Goal: Transaction & Acquisition: Subscribe to service/newsletter

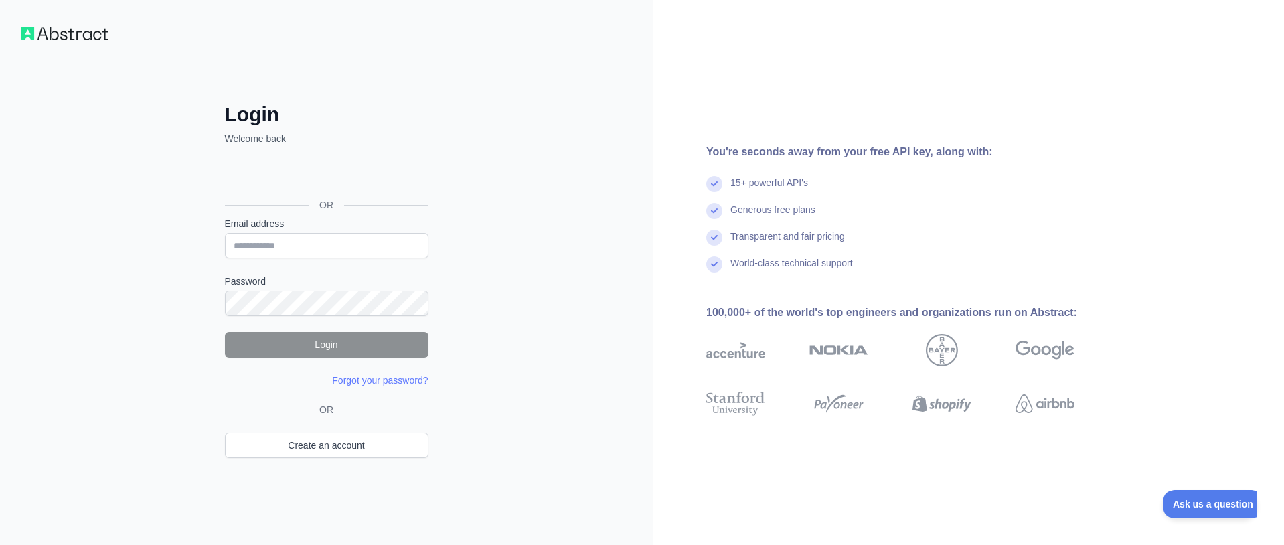
click at [398, 173] on div "Iniciar sesión con Google. Se abre en una nueva pestaña." at bounding box center [325, 174] width 201 height 29
click at [391, 442] on link "Create an account" at bounding box center [327, 444] width 204 height 25
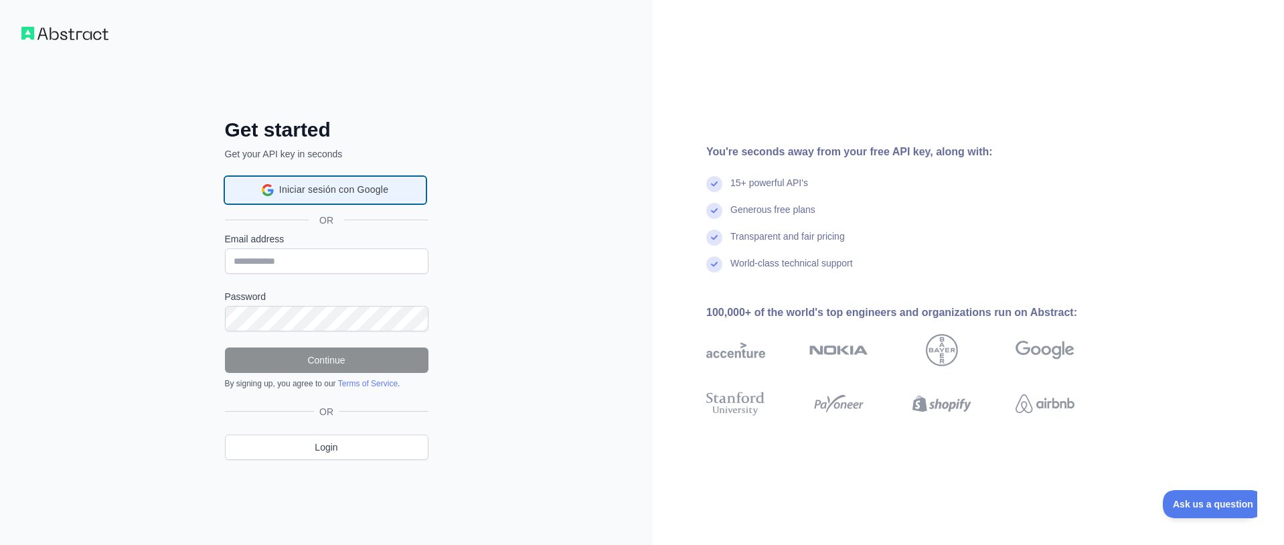
click at [325, 187] on span "Iniciar sesión con Google" at bounding box center [333, 190] width 109 height 14
click at [355, 189] on div "Iniciar sesión con Google. Se abre en una nueva pestaña." at bounding box center [325, 189] width 201 height 29
click at [359, 197] on div "Iniciar sesión con Google. Se abre en una nueva pestaña." at bounding box center [325, 189] width 201 height 29
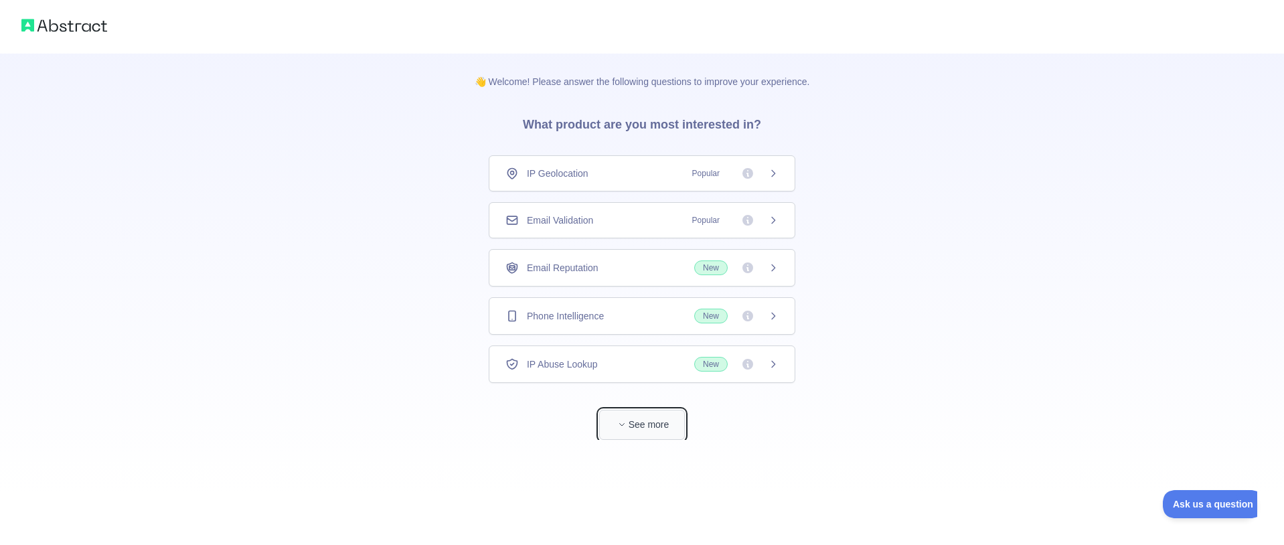
click at [631, 429] on button "See more" at bounding box center [642, 425] width 86 height 30
click at [593, 217] on span "Email Validation" at bounding box center [560, 220] width 66 height 13
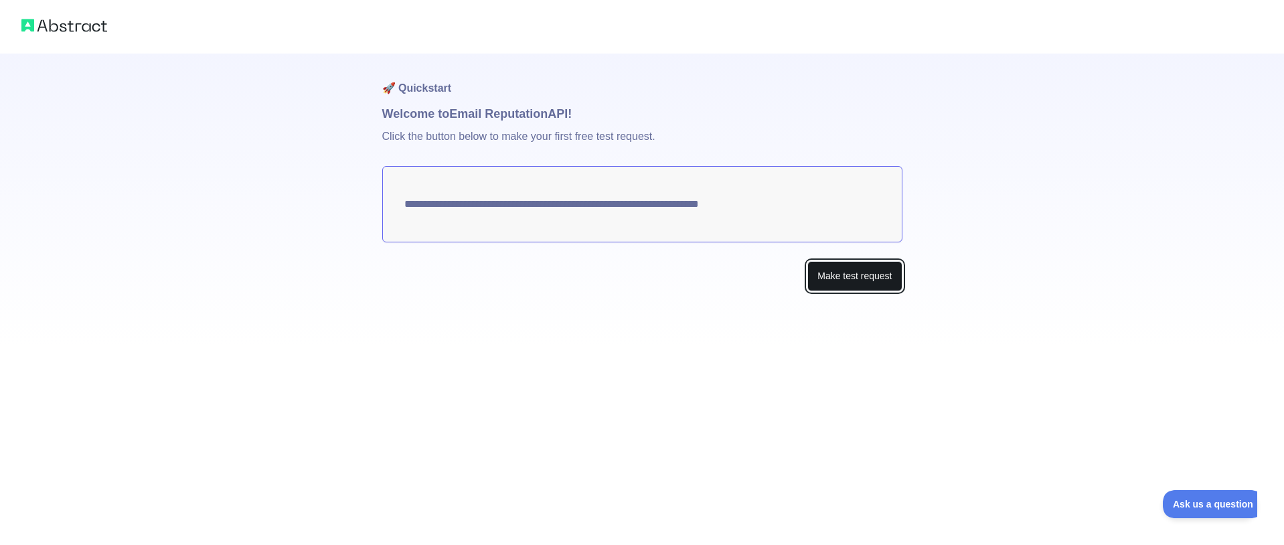
click at [859, 275] on button "Make test request" at bounding box center [854, 276] width 94 height 30
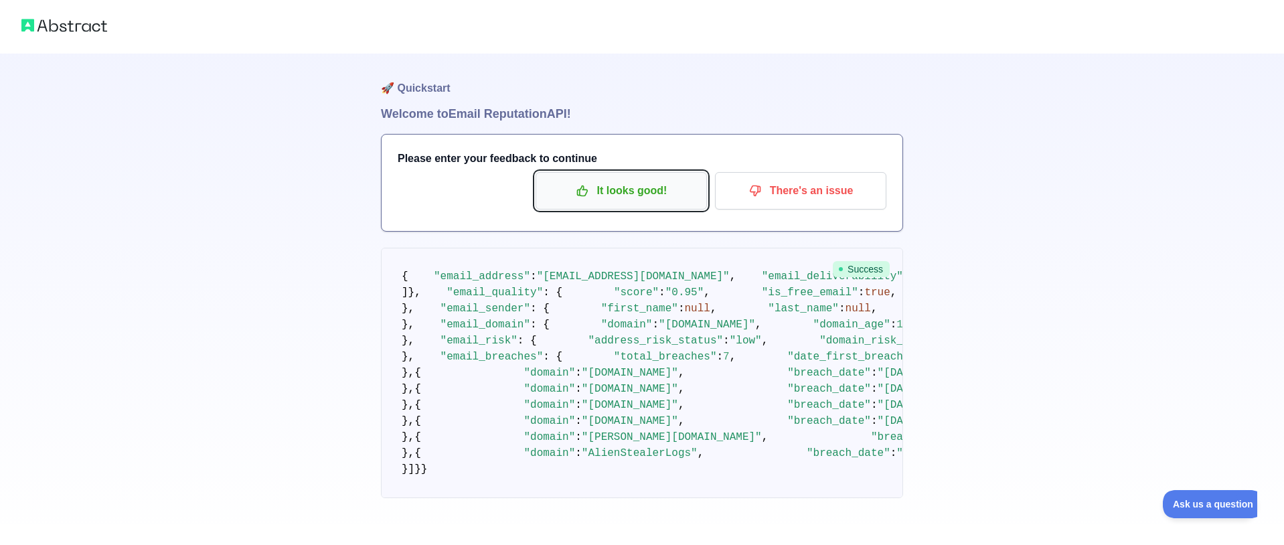
click at [645, 197] on p "It looks good!" at bounding box center [621, 190] width 151 height 23
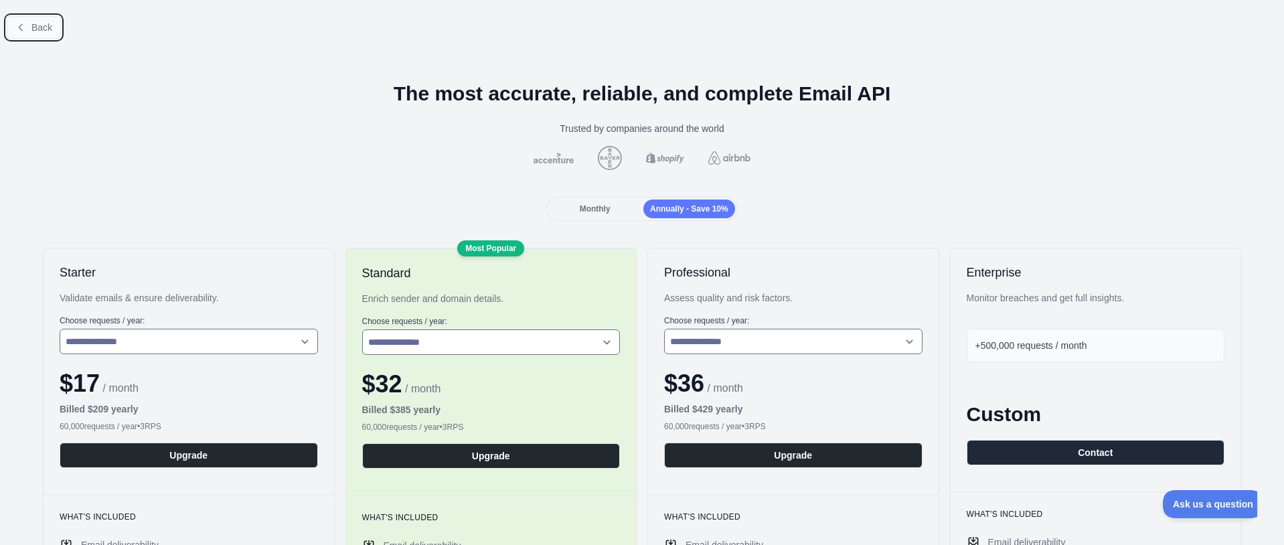
click at [33, 25] on span "Back" at bounding box center [41, 27] width 21 height 11
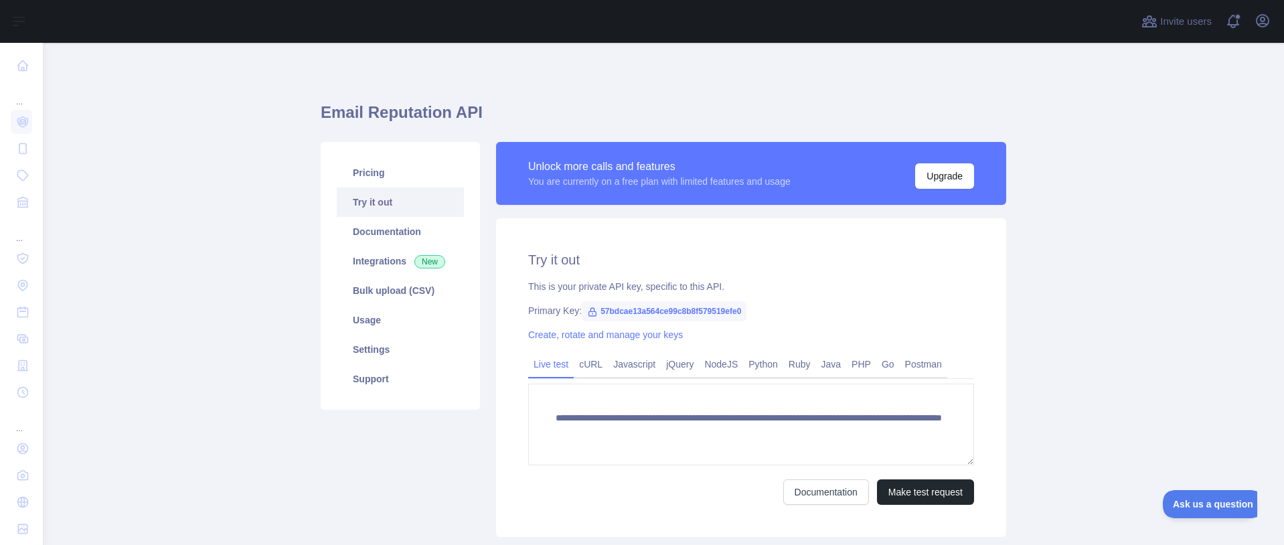
scroll to position [88, 0]
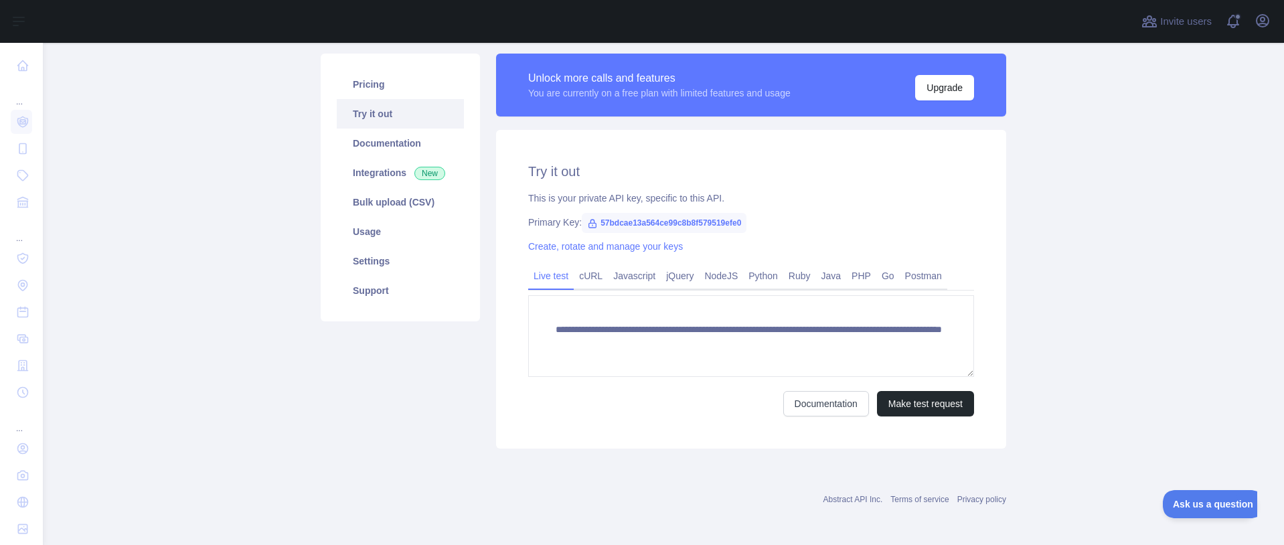
click at [678, 224] on span "57bdcae13a564ce99c8b8f579519efe0" at bounding box center [664, 223] width 165 height 20
copy span "57bdcae13a564ce99c8b8f579519efe0"
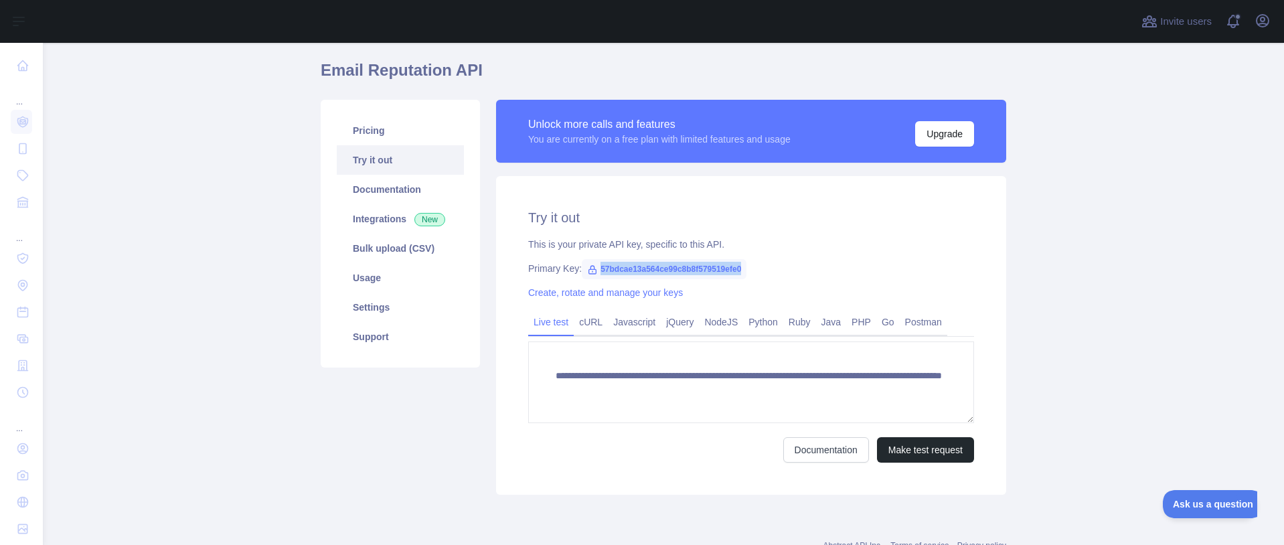
scroll to position [0, 0]
